Goal: Find specific page/section: Find specific page/section

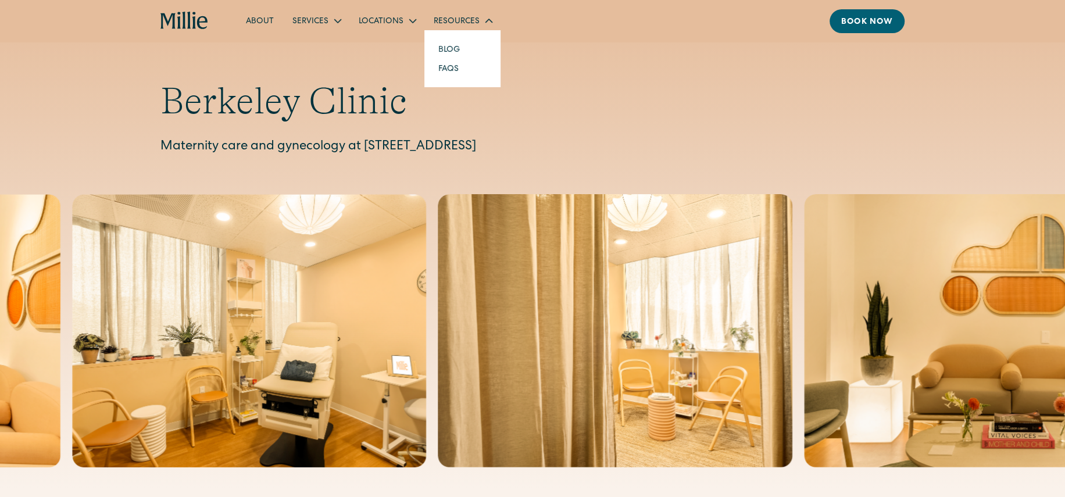
click at [492, 19] on div "Resources" at bounding box center [462, 20] width 76 height 19
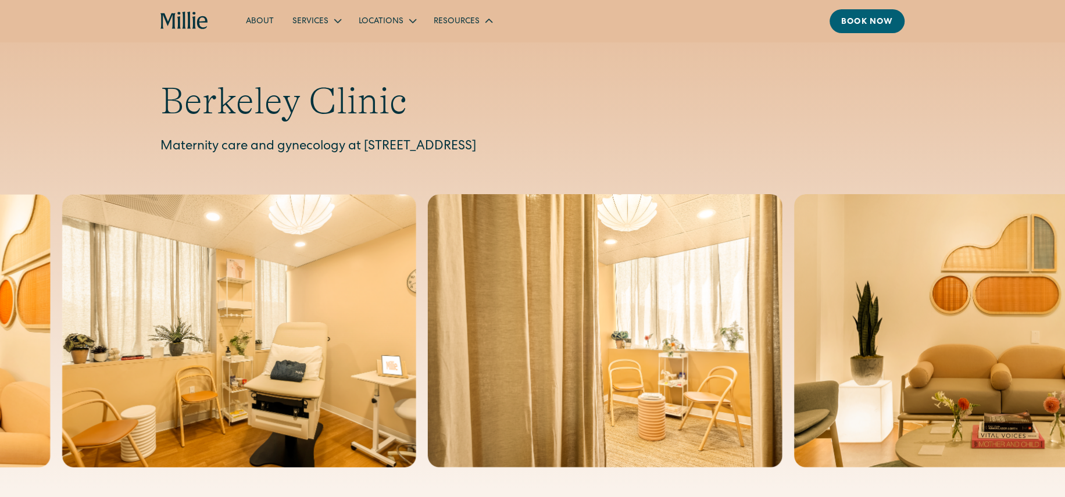
click at [492, 19] on div "Resources" at bounding box center [462, 20] width 76 height 19
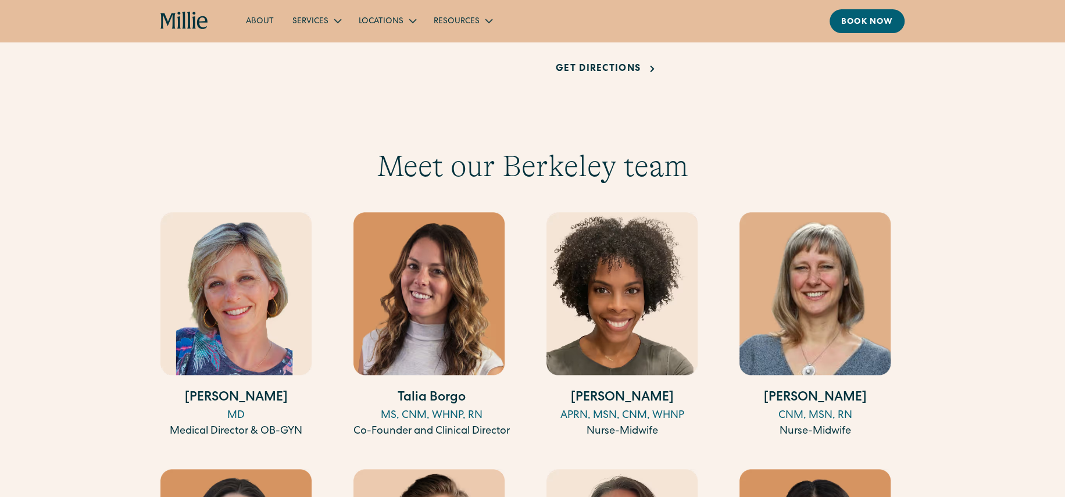
scroll to position [1221, 0]
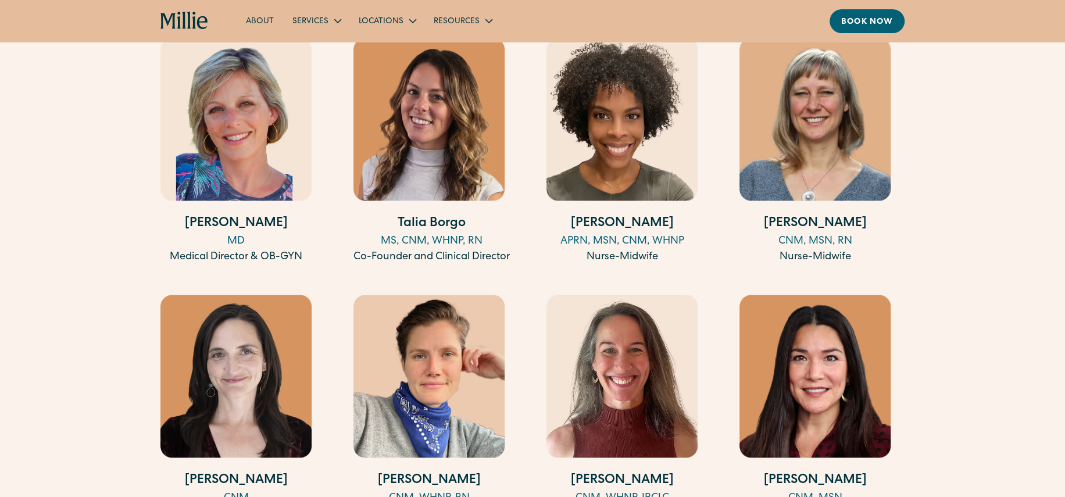
click at [794, 218] on h4 "[PERSON_NAME]" at bounding box center [814, 223] width 151 height 19
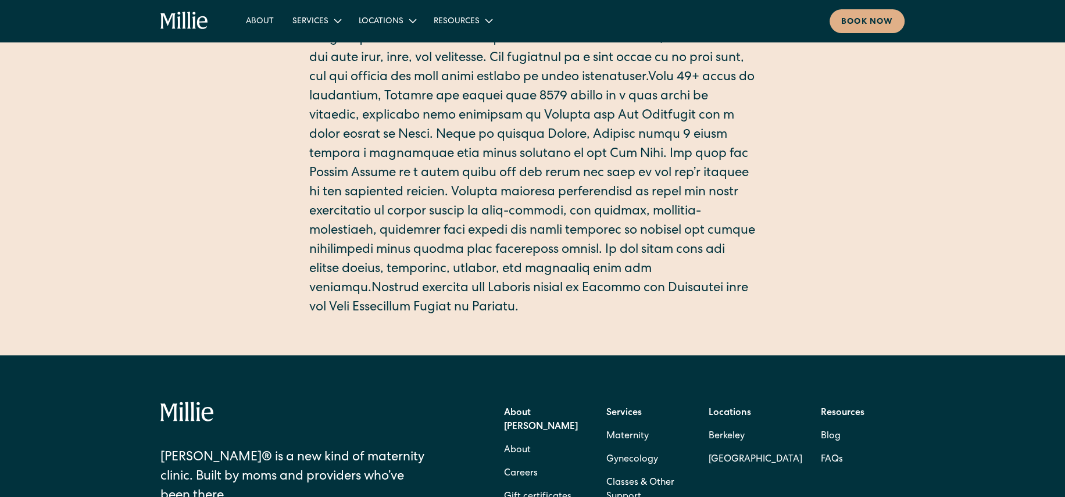
scroll to position [349, 0]
